Goal: Information Seeking & Learning: Find contact information

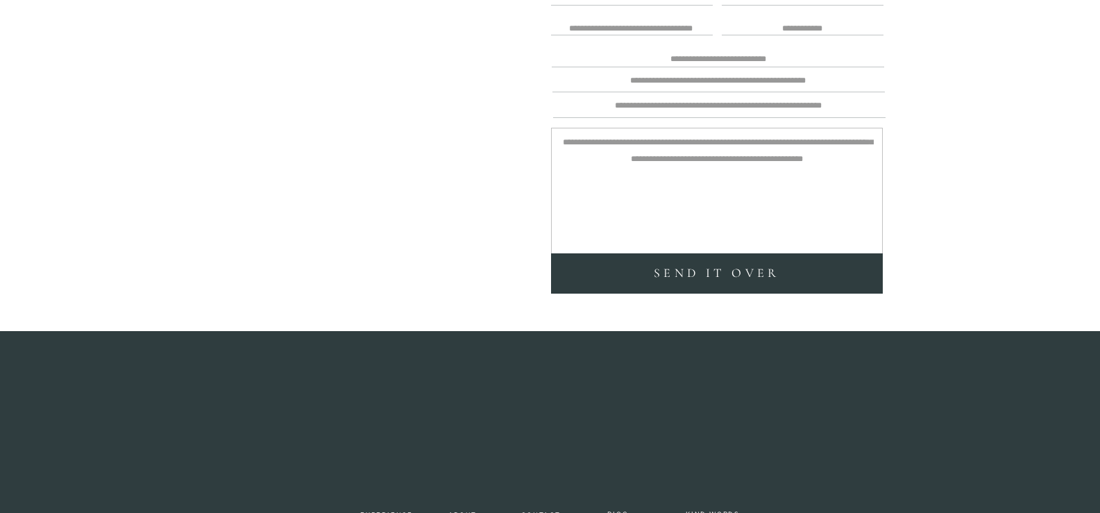
scroll to position [3936, 0]
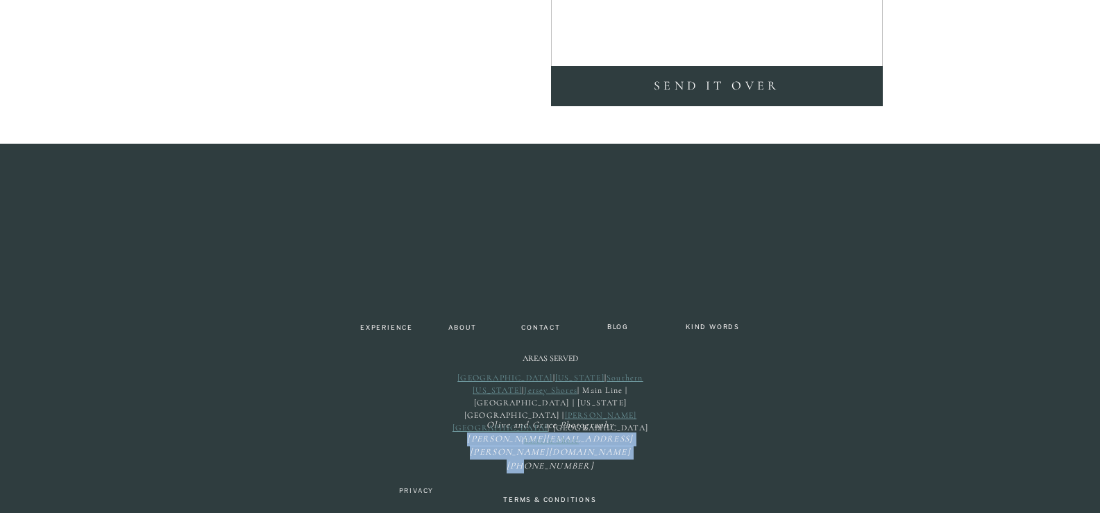
drag, startPoint x: 597, startPoint y: 445, endPoint x: 535, endPoint y: 454, distance: 62.4
click at [535, 448] on p "Olive and [PERSON_NAME] Photography [PERSON_NAME][EMAIL_ADDRESS][PERSON_NAME][D…" at bounding box center [550, 433] width 171 height 30
click at [541, 453] on icon "Olive and [PERSON_NAME] Photography [PERSON_NAME][EMAIL_ADDRESS][PERSON_NAME][D…" at bounding box center [550, 445] width 166 height 52
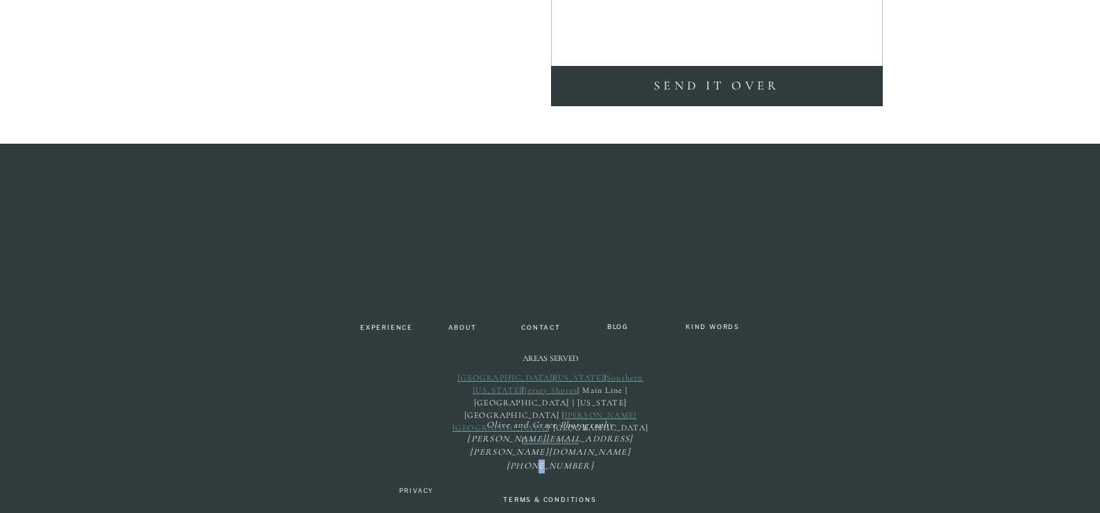
click at [541, 453] on icon "Olive and [PERSON_NAME] Photography [PERSON_NAME][EMAIL_ADDRESS][PERSON_NAME][D…" at bounding box center [550, 445] width 166 height 52
copy icon "[PHONE_NUMBER]"
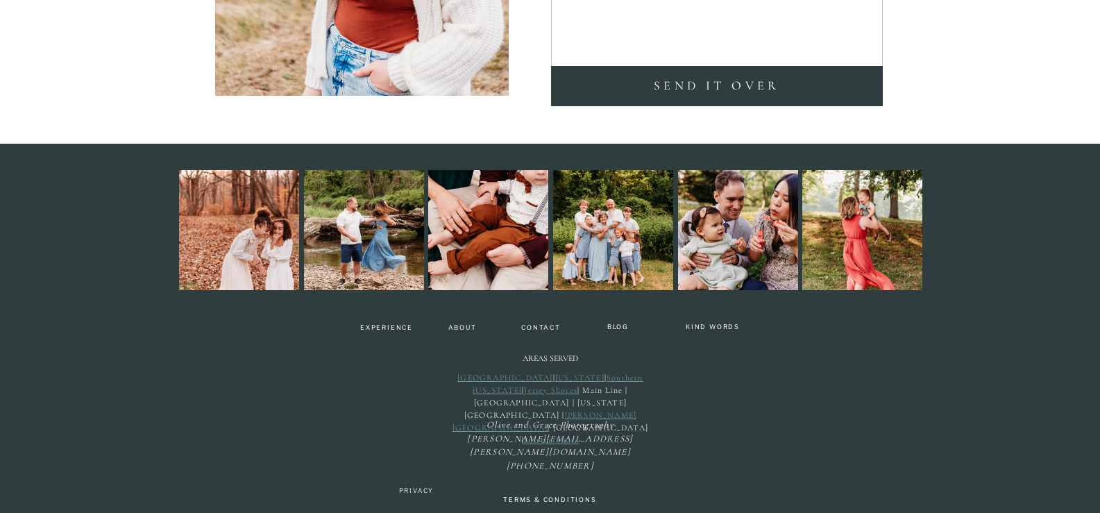
click at [553, 448] on p "Olive and [PERSON_NAME] Photography [PERSON_NAME][EMAIL_ADDRESS][PERSON_NAME][D…" at bounding box center [550, 433] width 171 height 30
click at [567, 452] on icon "Olive and [PERSON_NAME] Photography [PERSON_NAME][EMAIL_ADDRESS][PERSON_NAME][D…" at bounding box center [550, 445] width 166 height 52
